Goal: Task Accomplishment & Management: Use online tool/utility

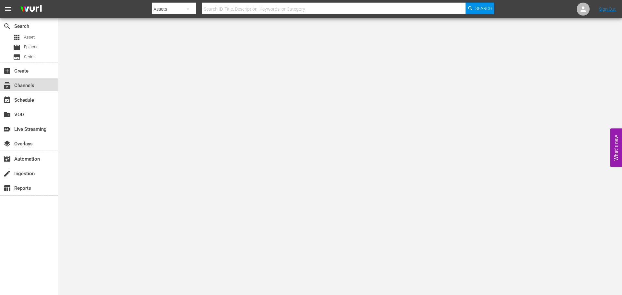
click at [32, 86] on div "subscriptions Channels" at bounding box center [18, 85] width 36 height 6
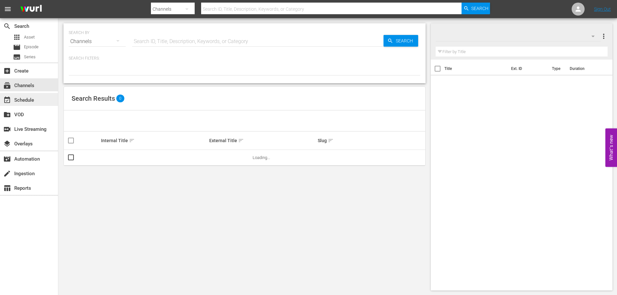
click at [35, 101] on div "event_available Schedule" at bounding box center [18, 99] width 36 height 6
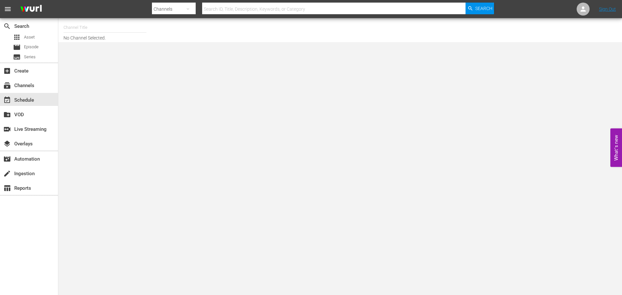
click at [97, 36] on div "Channel Title No Channel Selected." at bounding box center [214, 30] width 302 height 21
click at [90, 32] on hr at bounding box center [104, 32] width 83 height 0
click at [83, 29] on input "text" at bounding box center [104, 28] width 83 height 16
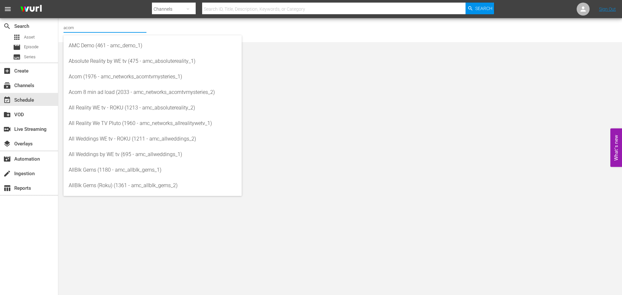
click at [83, 29] on input "acorn" at bounding box center [104, 28] width 83 height 16
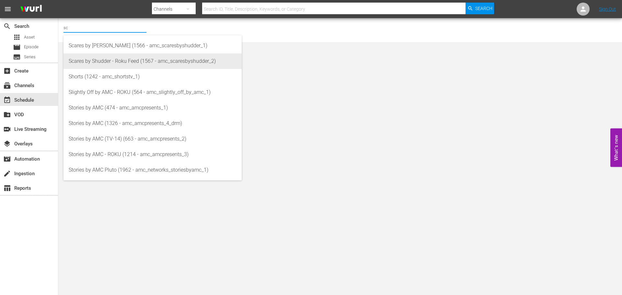
click at [92, 67] on div "Scares by Shudder - Roku Feed (1567 - amc_scaresbyshudder_2)" at bounding box center [153, 61] width 168 height 16
type input "Scares by Shudder - Roku Feed (1567 - amc_scaresbyshudder_2)"
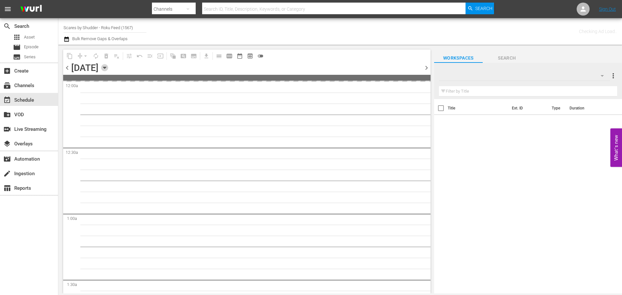
click at [108, 65] on icon "button" at bounding box center [104, 67] width 7 height 7
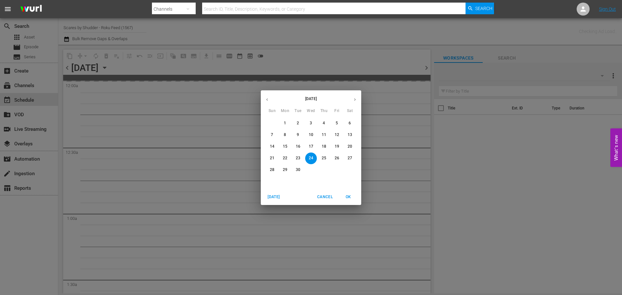
click at [357, 99] on icon "button" at bounding box center [354, 99] width 5 height 5
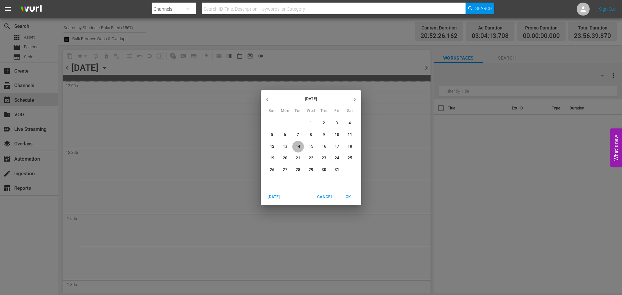
click at [301, 142] on button "14" at bounding box center [298, 147] width 12 height 12
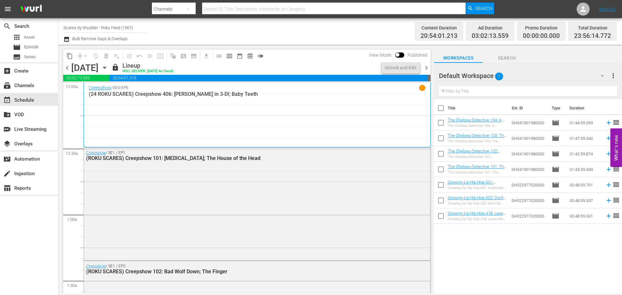
click at [427, 65] on span "chevron_right" at bounding box center [426, 68] width 8 height 8
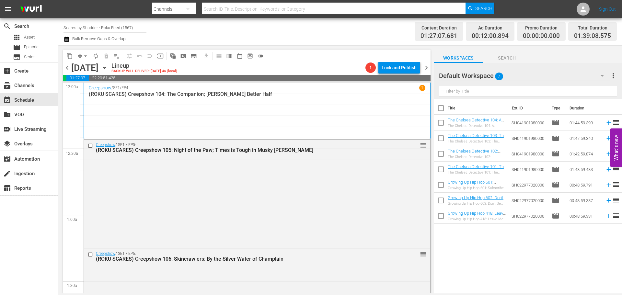
click at [123, 30] on input "Scares by Shudder - Roku Feed (1567)" at bounding box center [104, 28] width 83 height 16
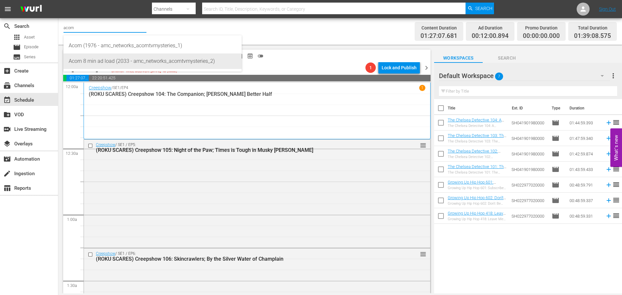
click at [106, 59] on div "Acorn 8 min ad load (2033 - amc_networks_acorntvmysteries_2)" at bounding box center [153, 61] width 168 height 16
type input "Acorn 8 min ad load (2033 - amc_networks_acorntvmysteries_2)"
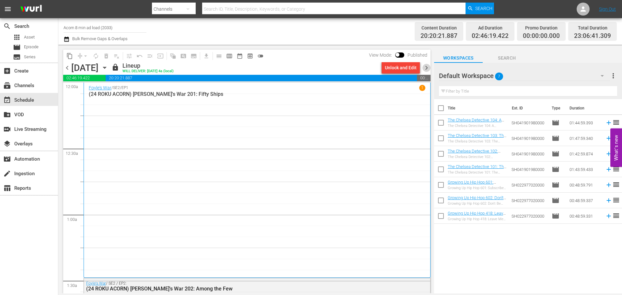
click at [430, 66] on span "chevron_right" at bounding box center [426, 68] width 8 height 8
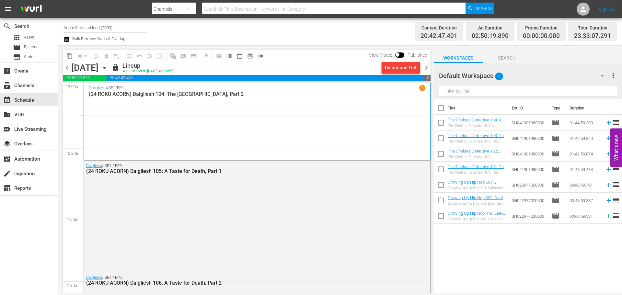
click at [430, 66] on span "chevron_right" at bounding box center [426, 68] width 8 height 8
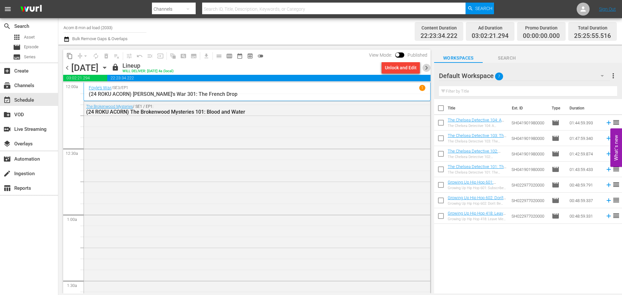
click at [430, 66] on span "chevron_right" at bounding box center [426, 68] width 8 height 8
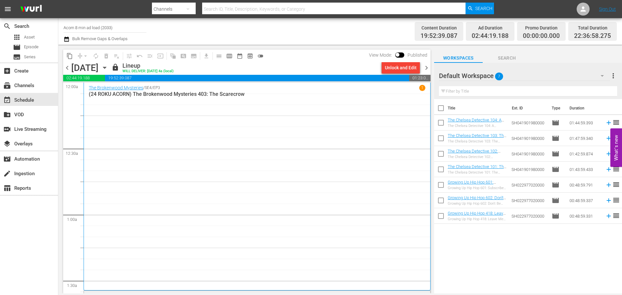
click at [430, 66] on span "chevron_right" at bounding box center [426, 68] width 8 height 8
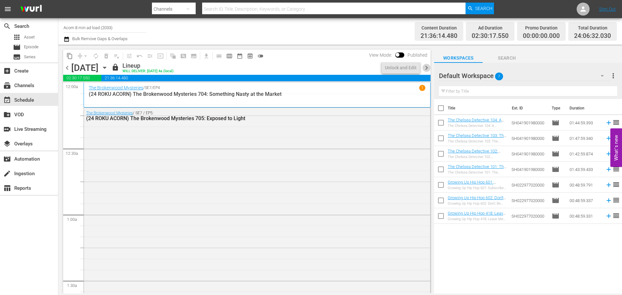
click at [430, 66] on span "chevron_right" at bounding box center [426, 68] width 8 height 8
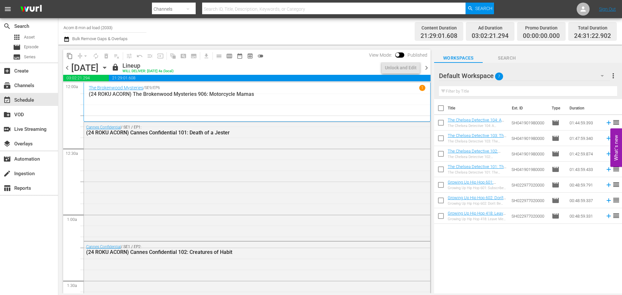
click at [430, 66] on div "content_copy compress arrow_drop_down autorenew_outlined delete_forever_outline…" at bounding box center [245, 169] width 374 height 249
click at [430, 66] on span "chevron_right" at bounding box center [426, 68] width 8 height 8
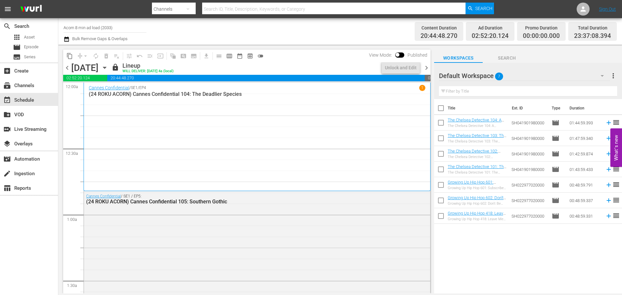
click at [430, 66] on span "chevron_right" at bounding box center [426, 68] width 8 height 8
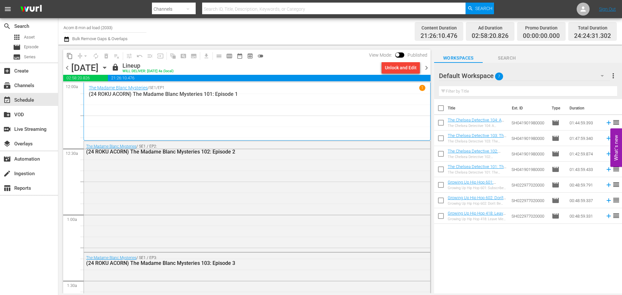
click at [428, 72] on span "chevron_right" at bounding box center [426, 68] width 8 height 8
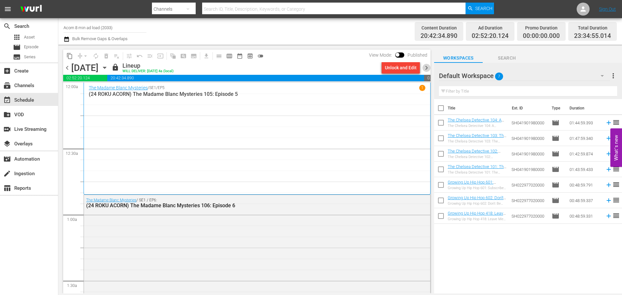
click at [427, 66] on span "chevron_right" at bounding box center [426, 68] width 8 height 8
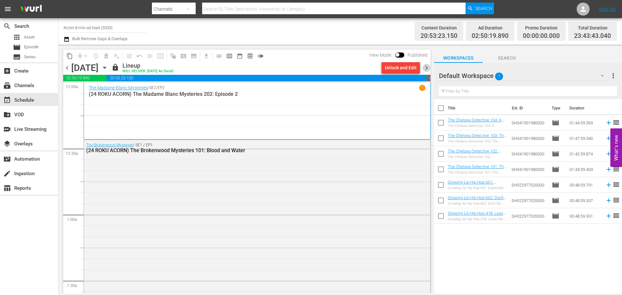
click at [426, 67] on span "chevron_right" at bounding box center [426, 68] width 8 height 8
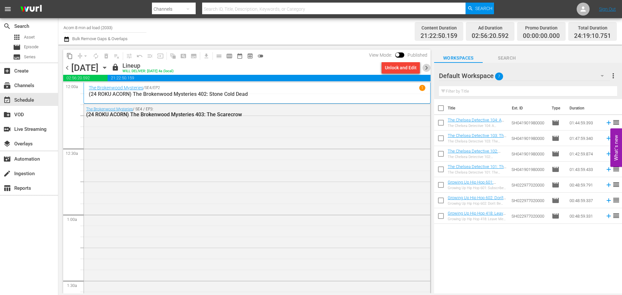
click at [426, 67] on span "chevron_right" at bounding box center [426, 68] width 8 height 8
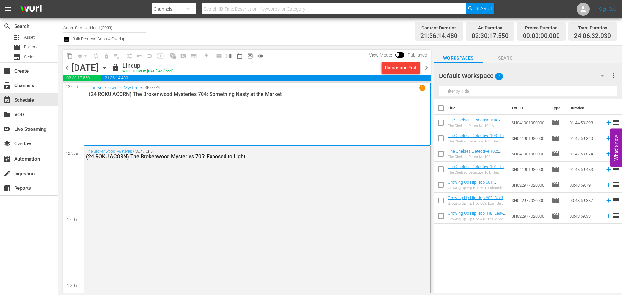
click at [426, 67] on span "chevron_right" at bounding box center [426, 68] width 8 height 8
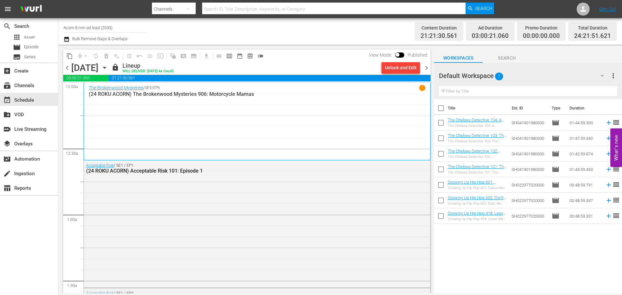
click at [426, 67] on span "chevron_right" at bounding box center [426, 68] width 8 height 8
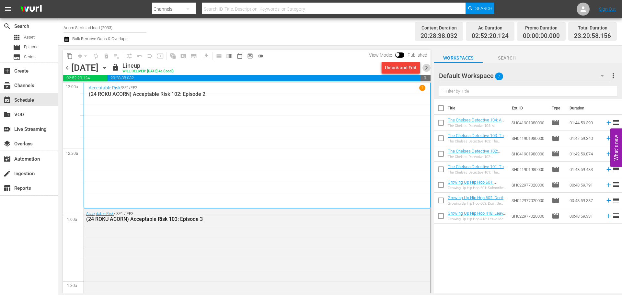
click at [426, 67] on span "chevron_right" at bounding box center [426, 68] width 8 height 8
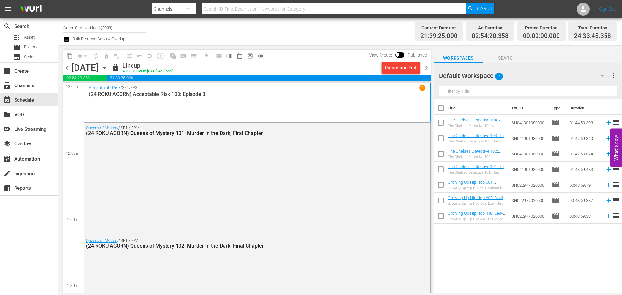
click at [426, 67] on span "chevron_right" at bounding box center [426, 68] width 8 height 8
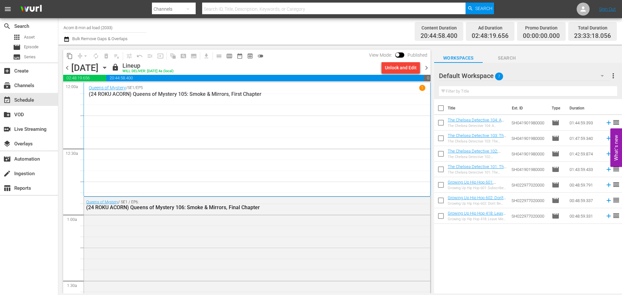
click at [426, 67] on span "chevron_right" at bounding box center [426, 68] width 8 height 8
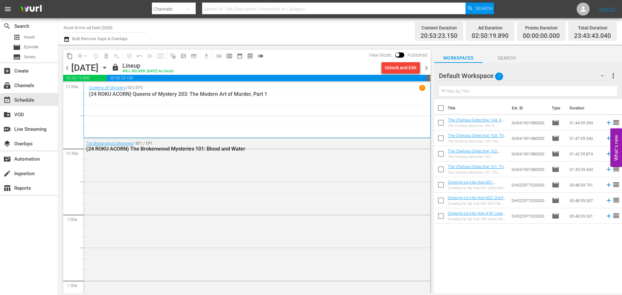
click at [426, 67] on span "chevron_right" at bounding box center [426, 68] width 8 height 8
